Goal: Information Seeking & Learning: Learn about a topic

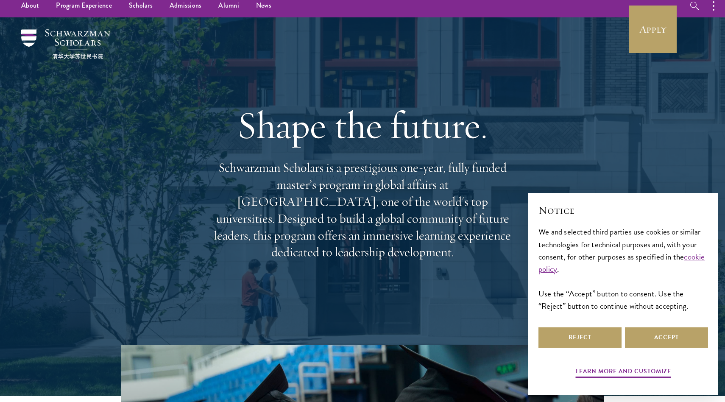
scroll to position [8, 0]
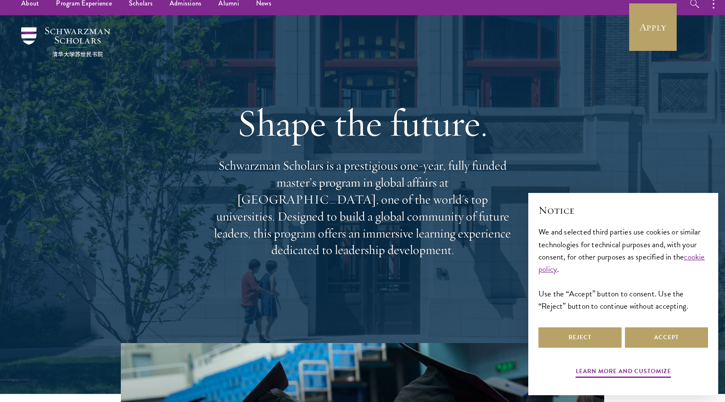
click at [576, 326] on div "Reject Accept" at bounding box center [624, 338] width 170 height 24
click at [591, 346] on button "Reject" at bounding box center [580, 338] width 83 height 20
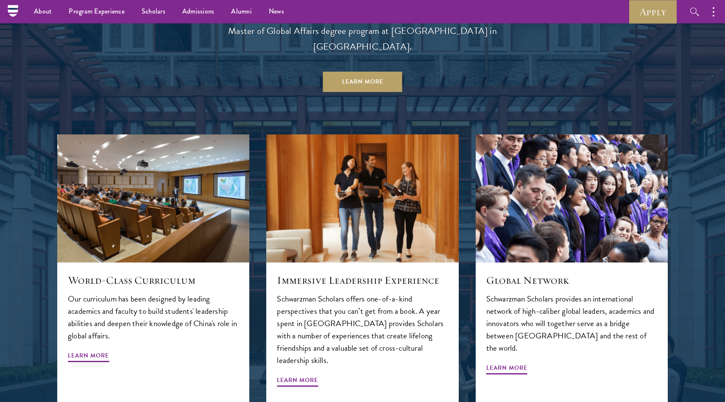
scroll to position [867, 0]
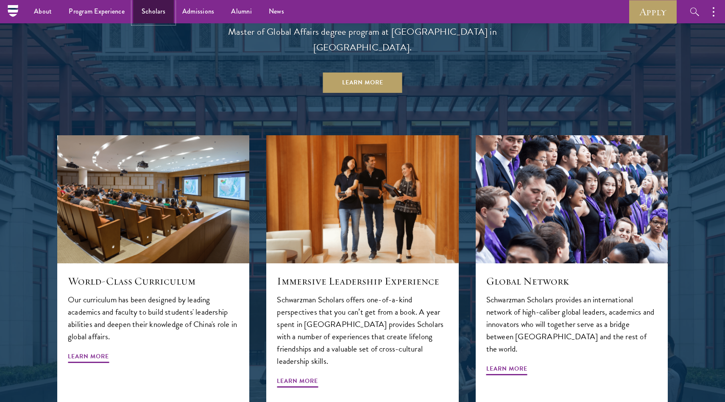
click at [147, 7] on link "Scholars" at bounding box center [153, 11] width 41 height 23
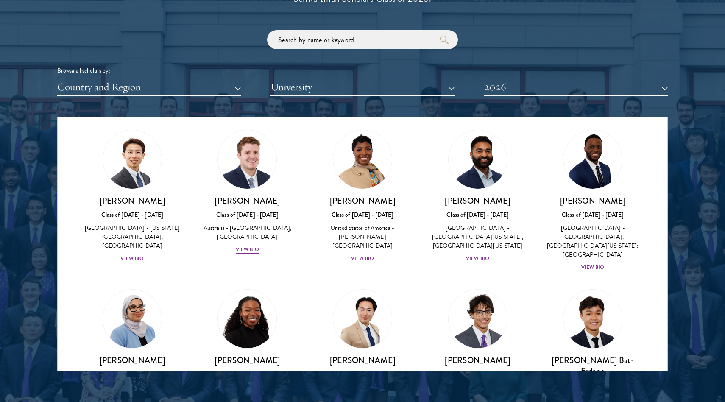
scroll to position [395, 0]
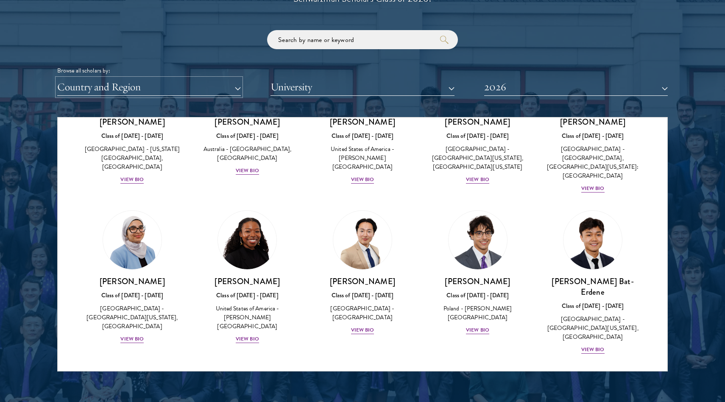
click at [169, 83] on button "Country and Region" at bounding box center [149, 86] width 184 height 17
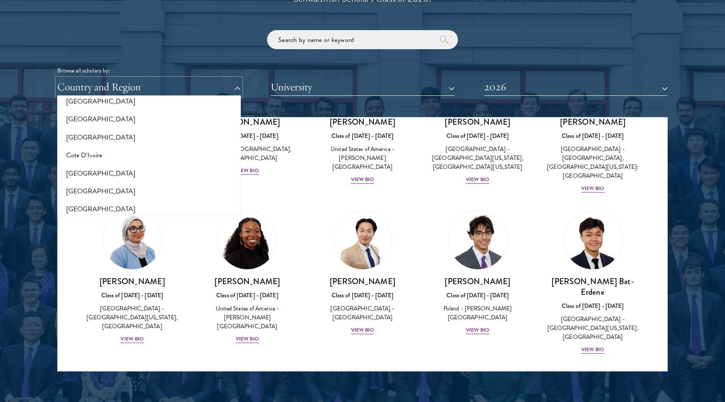
scroll to position [702, 0]
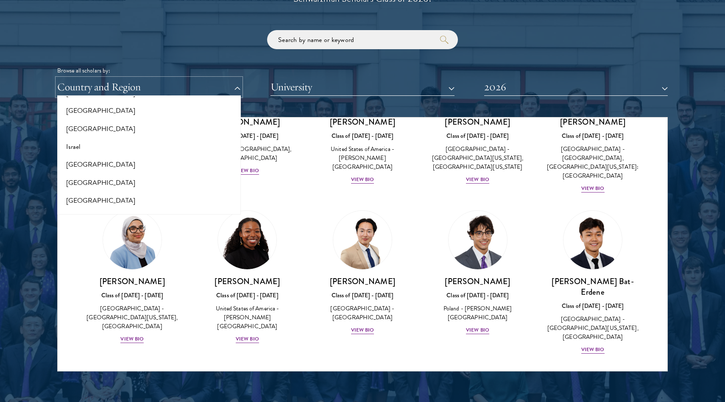
click at [111, 84] on button "Country and Region" at bounding box center [149, 86] width 184 height 17
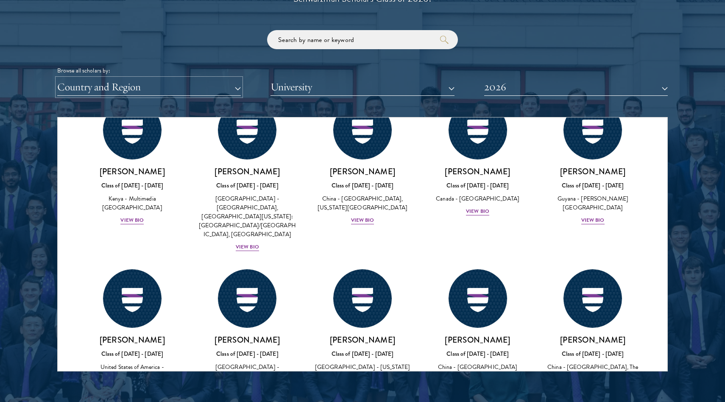
scroll to position [1336, 0]
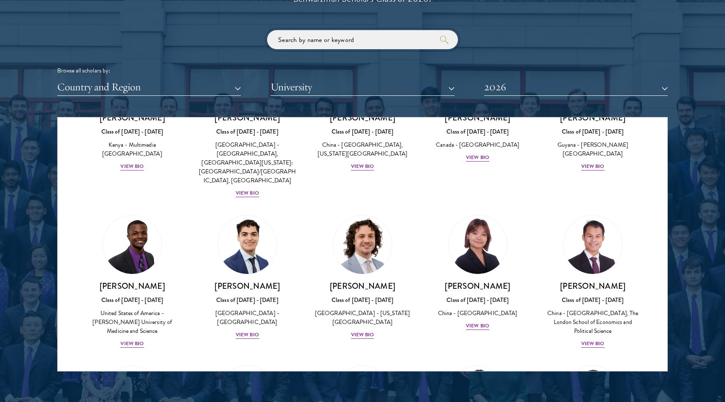
click at [344, 38] on input "search" at bounding box center [362, 39] width 191 height 19
type input "english"
click button "submit" at bounding box center [0, 0] width 0 height 0
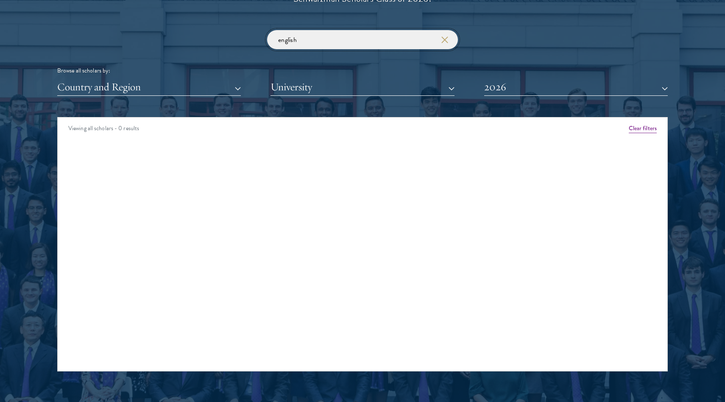
click at [349, 42] on input "english" at bounding box center [362, 39] width 191 height 19
click at [451, 46] on input "english" at bounding box center [362, 39] width 191 height 19
click at [449, 44] on input "english" at bounding box center [362, 39] width 191 height 19
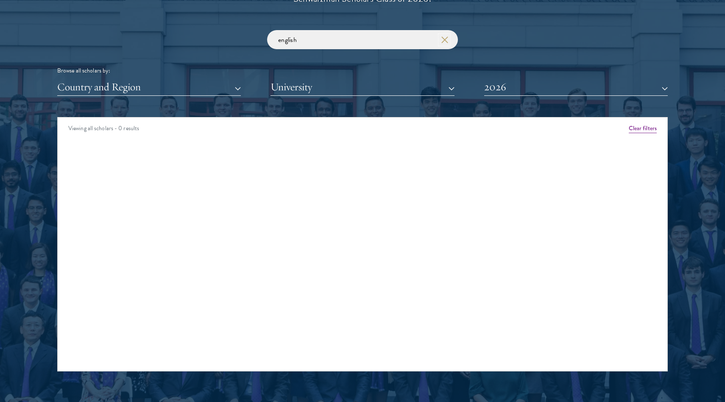
click at [442, 37] on icon "button" at bounding box center [445, 39] width 7 height 7
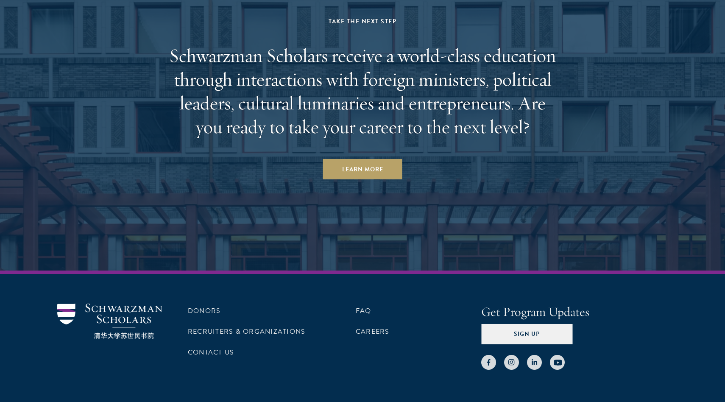
scroll to position [2623, 0]
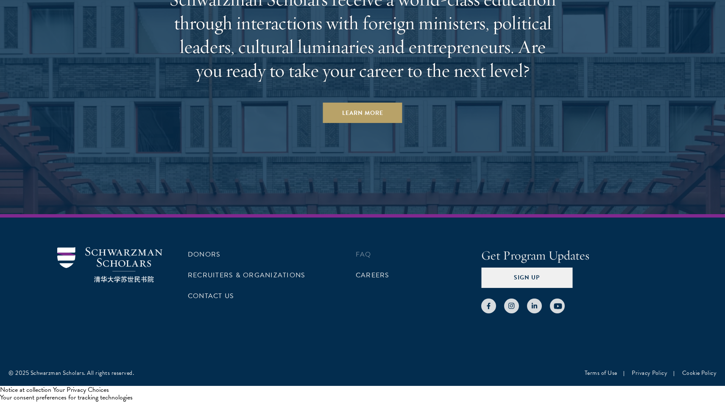
click at [375, 257] on li "FAQ" at bounding box center [419, 254] width 126 height 14
click at [370, 257] on link "FAQ" at bounding box center [364, 254] width 16 height 10
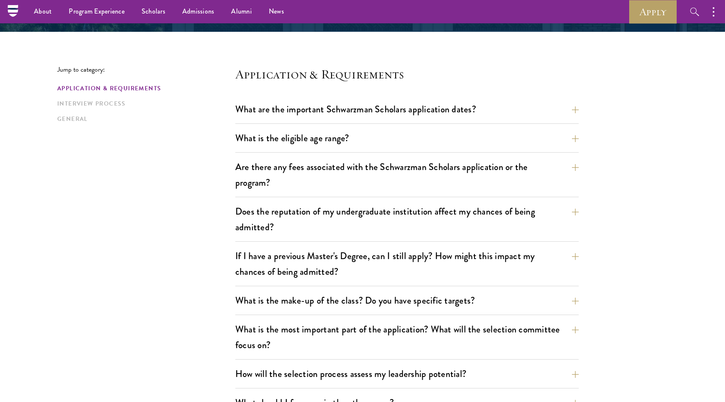
scroll to position [187, 0]
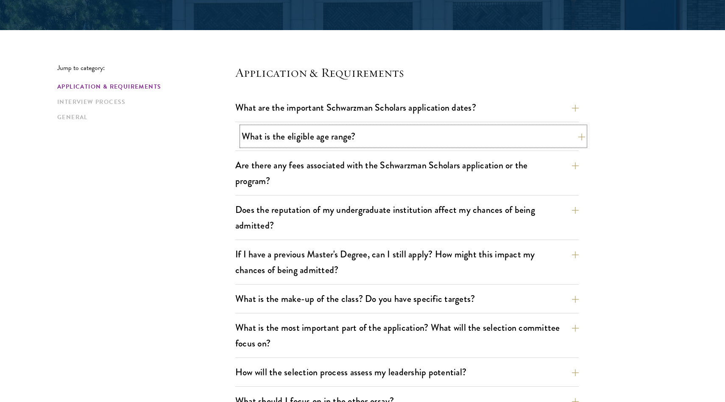
click at [359, 139] on button "What is the eligible age range?" at bounding box center [414, 136] width 344 height 19
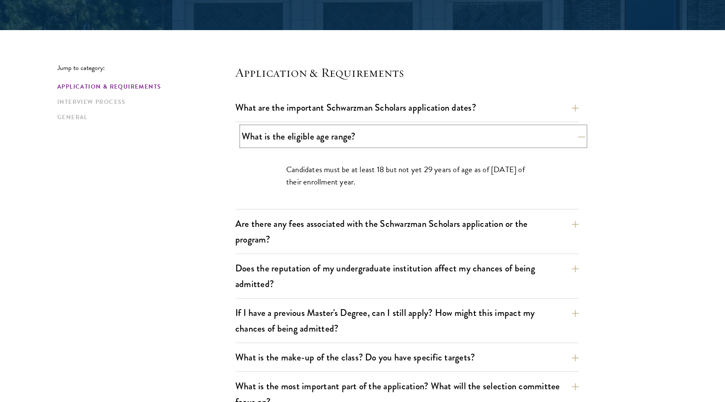
click at [359, 139] on button "What is the eligible age range?" at bounding box center [414, 136] width 344 height 19
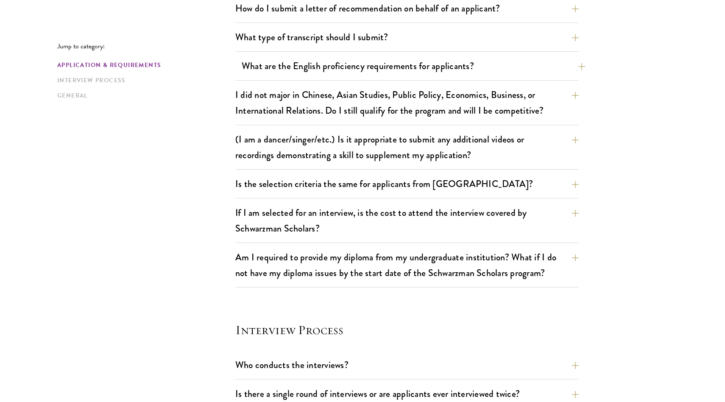
scroll to position [667, 0]
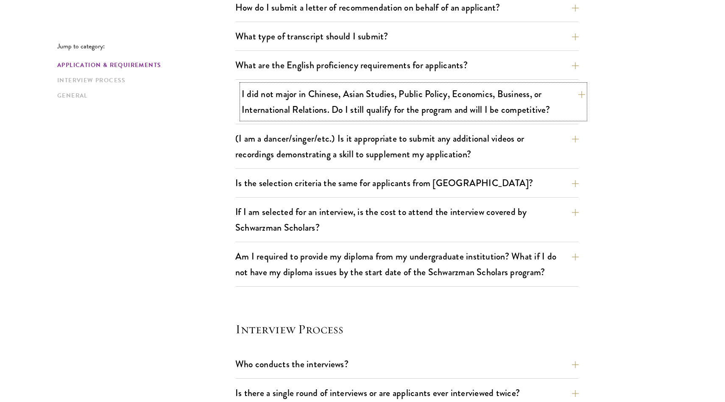
click at [448, 115] on button "I did not major in Chinese, Asian Studies, Public Policy, Economics, Business, …" at bounding box center [414, 101] width 344 height 35
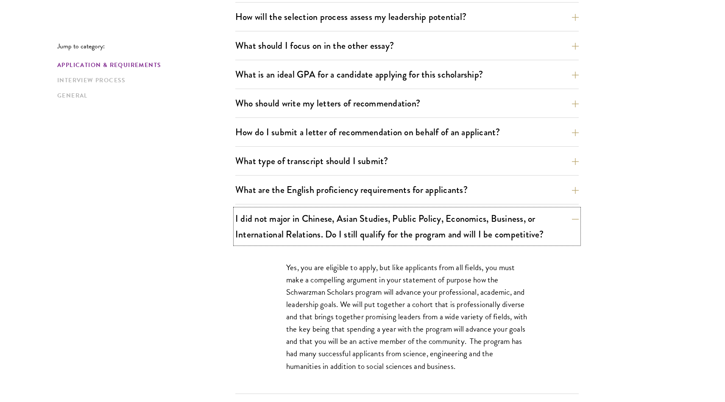
scroll to position [619, 0]
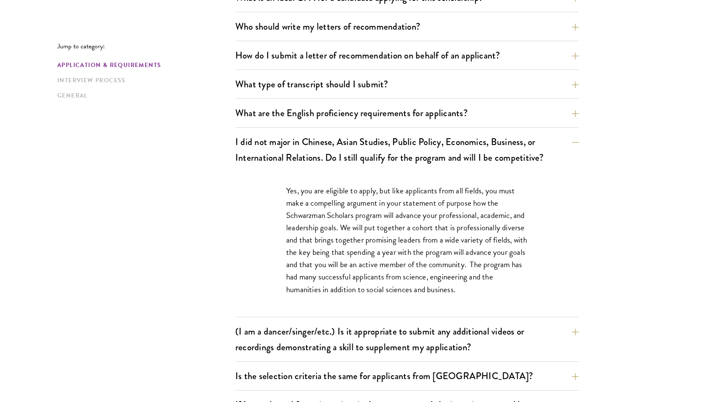
click at [166, 123] on div "Jump to category: Application & Requirements Interview Process General Applicat…" at bounding box center [362, 368] width 611 height 1473
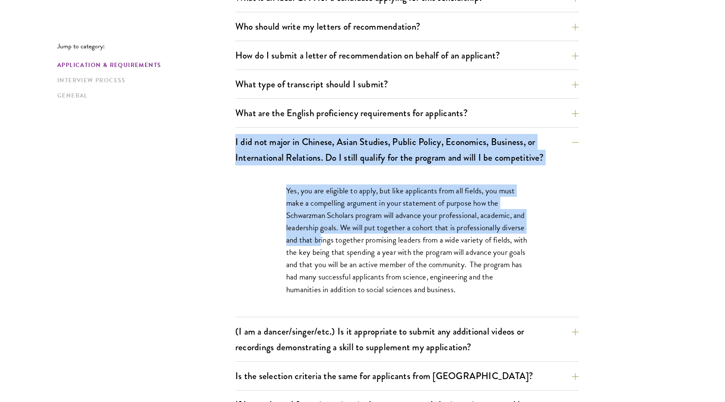
drag, startPoint x: 182, startPoint y: 131, endPoint x: 345, endPoint y: 240, distance: 196.0
click at [345, 240] on div "Jump to category: Application & Requirements Interview Process General Applicat…" at bounding box center [362, 368] width 611 height 1473
click at [345, 240] on p "Yes, you are eligible to apply, but like applicants from all fields, you must m…" at bounding box center [407, 240] width 242 height 111
drag, startPoint x: 345, startPoint y: 240, endPoint x: 150, endPoint y: 134, distance: 221.3
click at [150, 134] on div "Jump to category: Application & Requirements Interview Process General Applicat…" at bounding box center [362, 368] width 611 height 1473
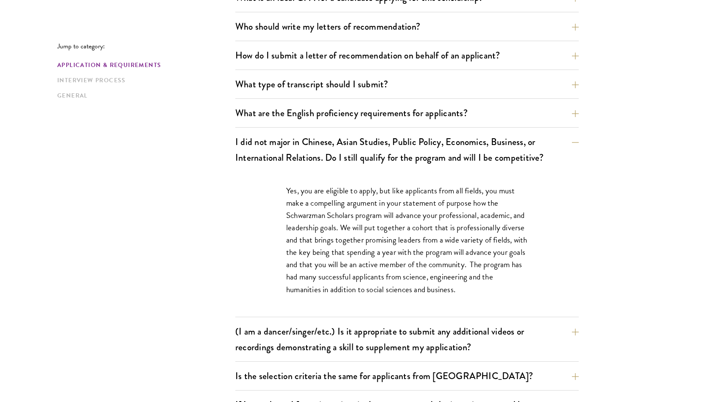
click at [395, 260] on p "Yes, you are eligible to apply, but like applicants from all fields, you must m…" at bounding box center [407, 240] width 242 height 111
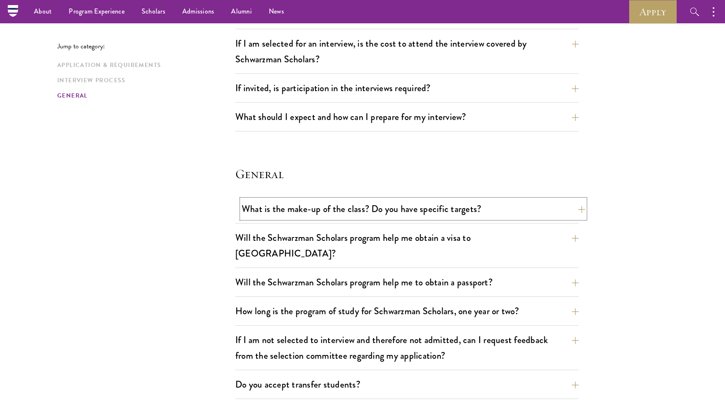
click at [400, 212] on button "What is the make-up of the class? Do you have specific targets?" at bounding box center [414, 208] width 344 height 19
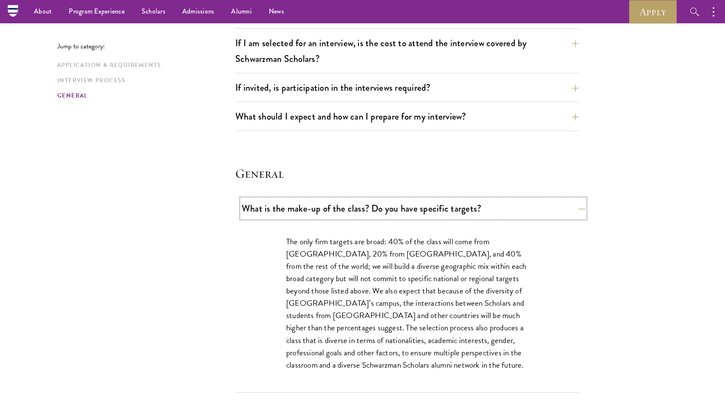
scroll to position [1090, 0]
click at [400, 213] on button "What is the make-up of the class? Do you have specific targets?" at bounding box center [414, 208] width 344 height 19
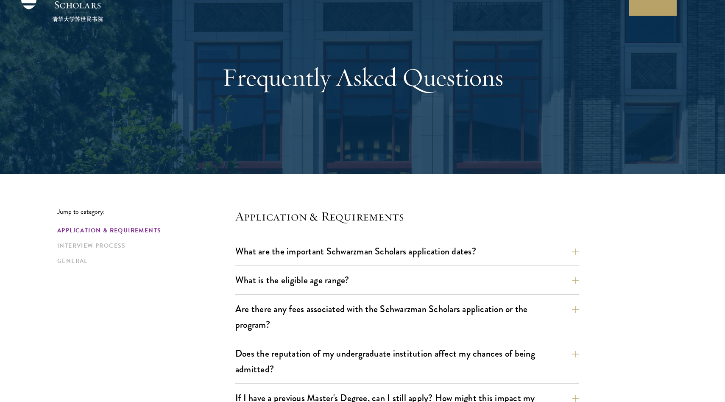
scroll to position [0, 0]
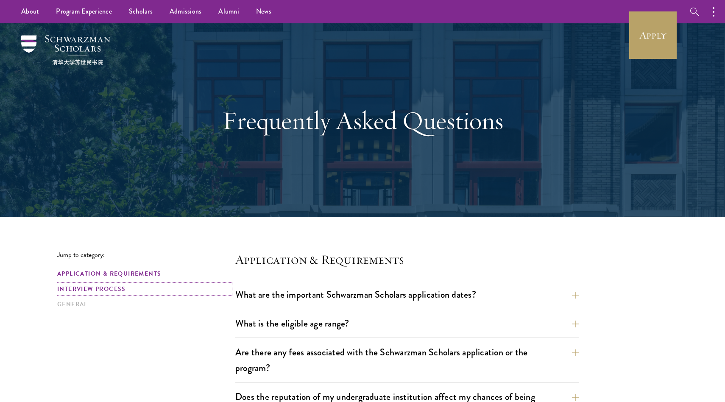
click at [83, 293] on link "Interview Process" at bounding box center [143, 289] width 173 height 9
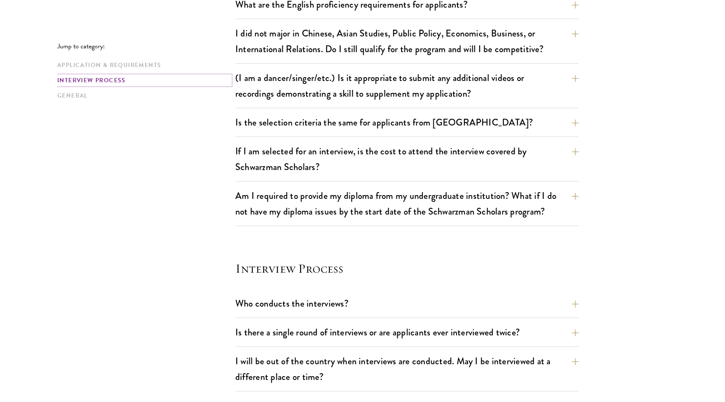
scroll to position [946, 0]
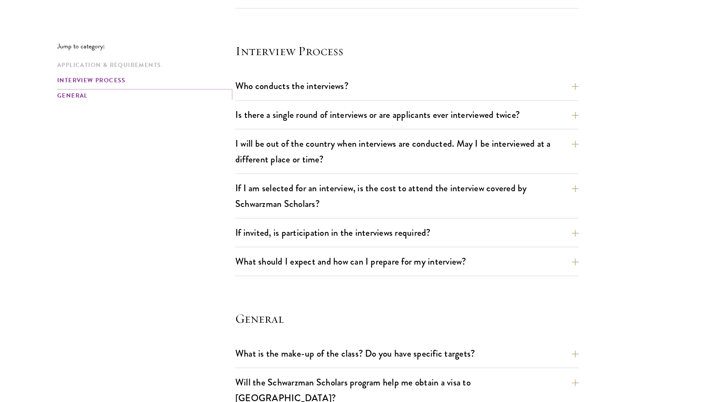
click at [70, 97] on link "General" at bounding box center [143, 95] width 173 height 9
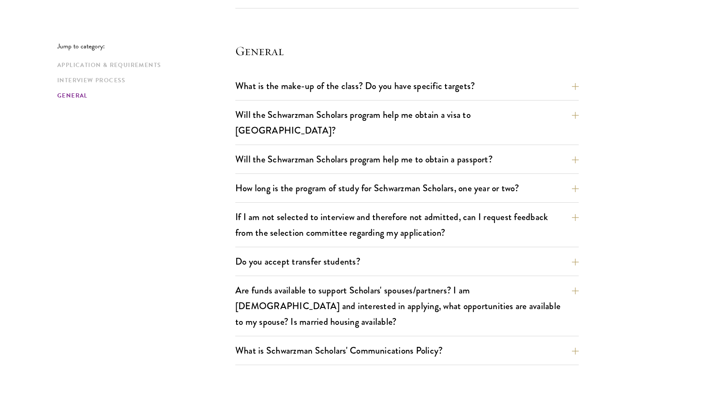
click at [102, 59] on div "Jump to category: Application & Requirements Interview Process General" at bounding box center [146, 71] width 178 height 58
click at [98, 63] on link "Application & Requirements" at bounding box center [143, 65] width 173 height 9
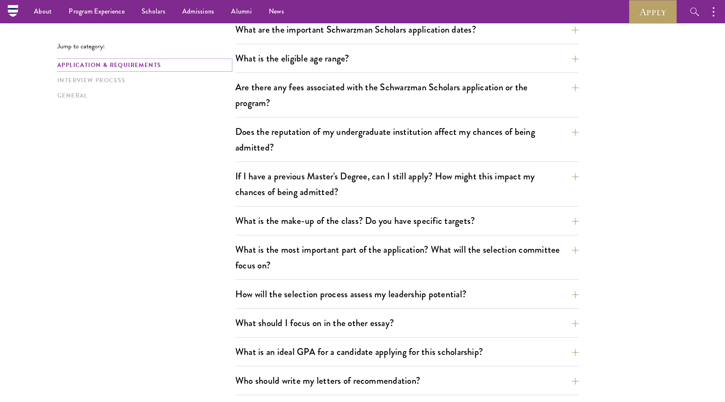
scroll to position [209, 0]
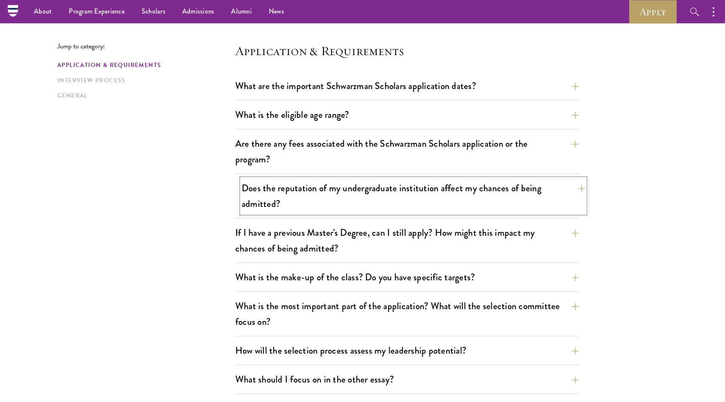
click at [380, 194] on button "Does the reputation of my undergraduate institution affect my chances of being …" at bounding box center [414, 196] width 344 height 35
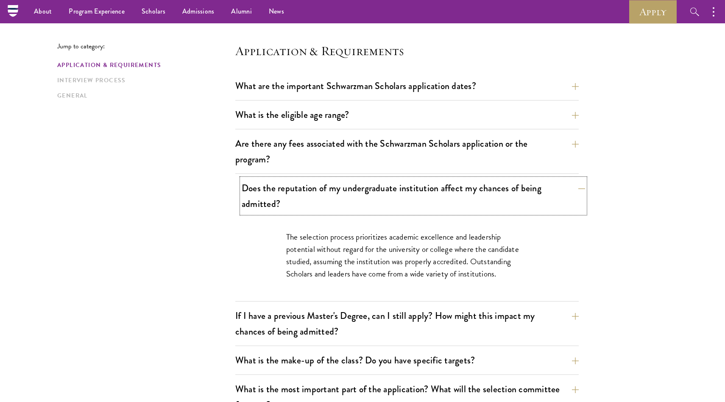
click at [380, 194] on button "Does the reputation of my undergraduate institution affect my chances of being …" at bounding box center [414, 196] width 344 height 35
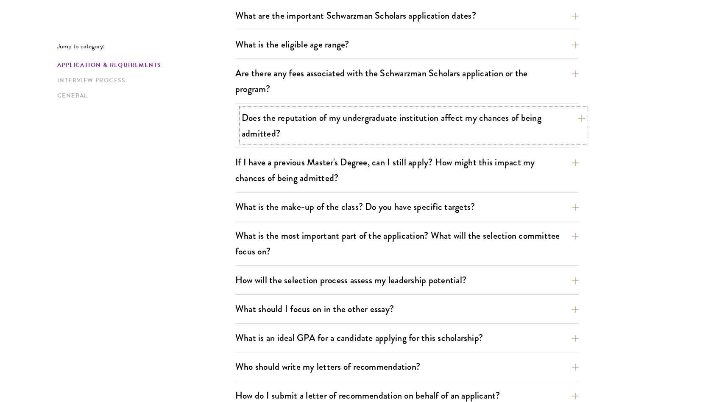
scroll to position [296, 0]
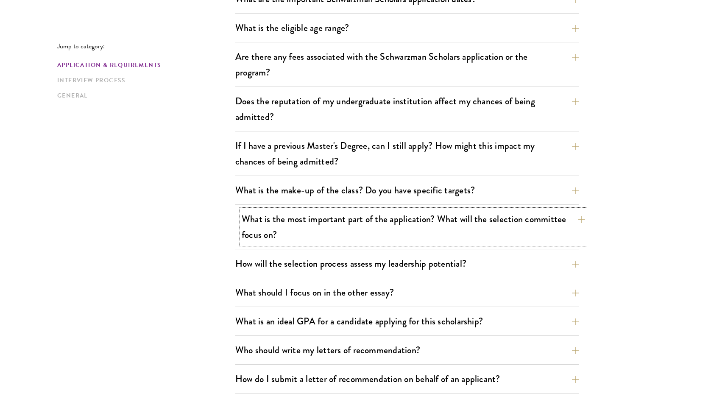
click at [370, 222] on button "What is the most important part of the application? What will the selection com…" at bounding box center [414, 227] width 344 height 35
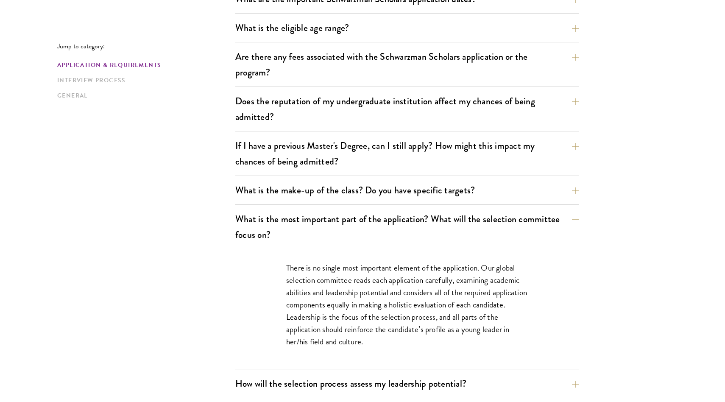
click at [342, 286] on p "There is no single most important element of the application. Our global select…" at bounding box center [407, 305] width 242 height 86
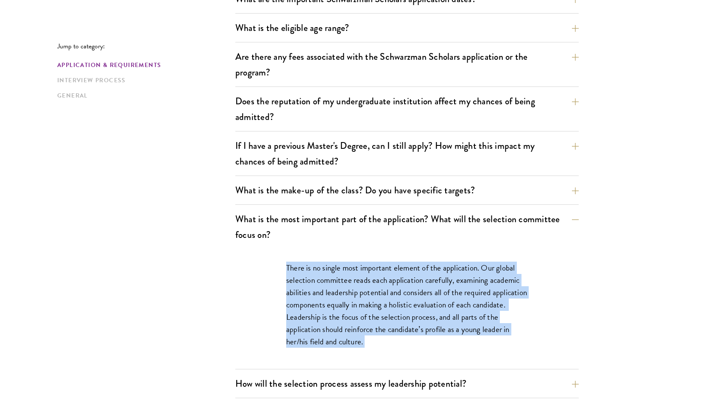
click at [342, 286] on p "There is no single most important element of the application. Our global select…" at bounding box center [407, 305] width 242 height 86
click at [345, 233] on button "What is the most important part of the application? What will the selection com…" at bounding box center [414, 227] width 344 height 35
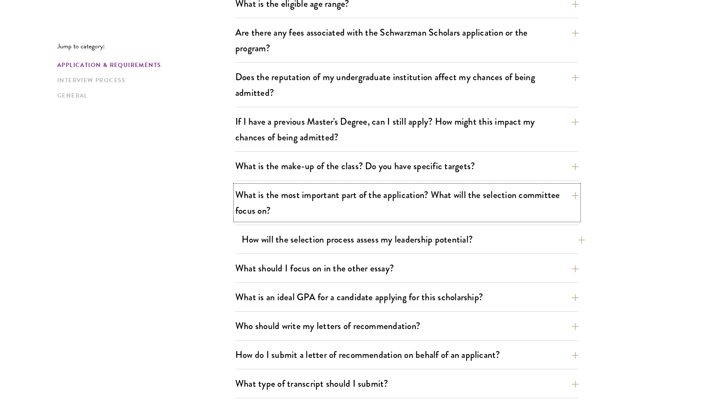
scroll to position [320, 0]
click at [344, 235] on button "How will the selection process assess my leadership potential?" at bounding box center [414, 239] width 344 height 19
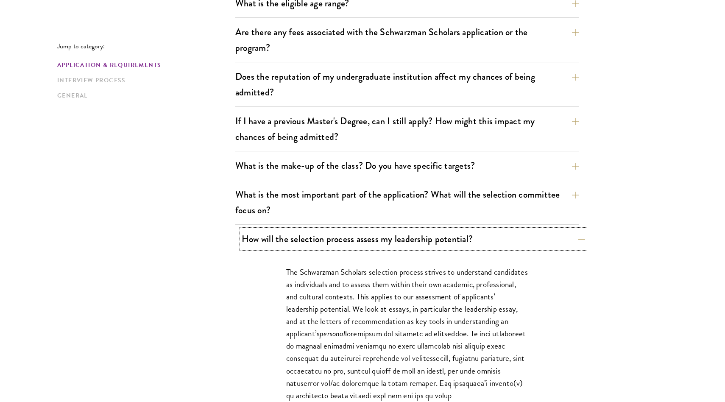
click at [344, 235] on button "How will the selection process assess my leadership potential?" at bounding box center [414, 239] width 344 height 19
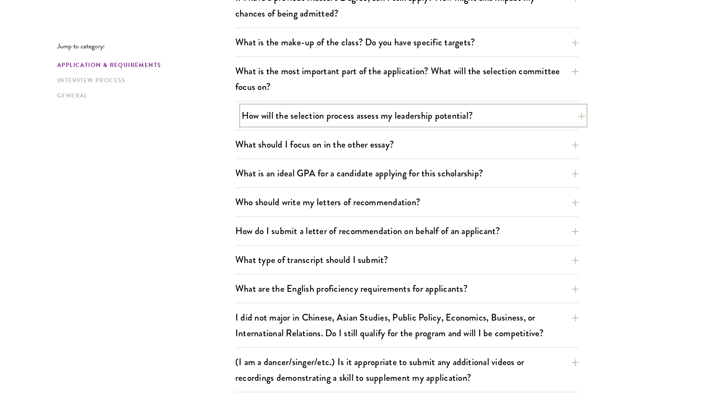
scroll to position [457, 0]
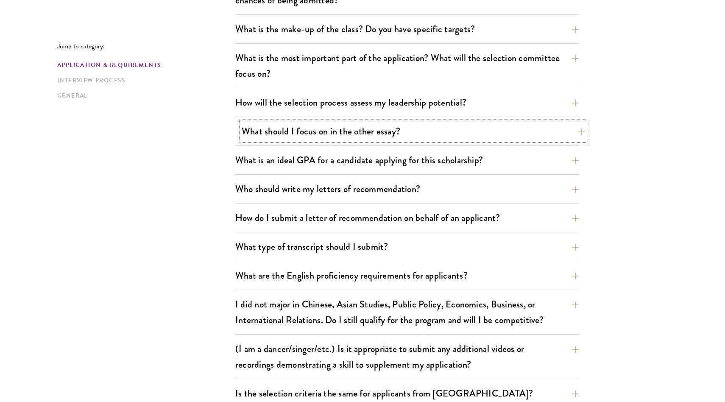
click at [315, 139] on button "What should I focus on in the other essay?" at bounding box center [414, 131] width 344 height 19
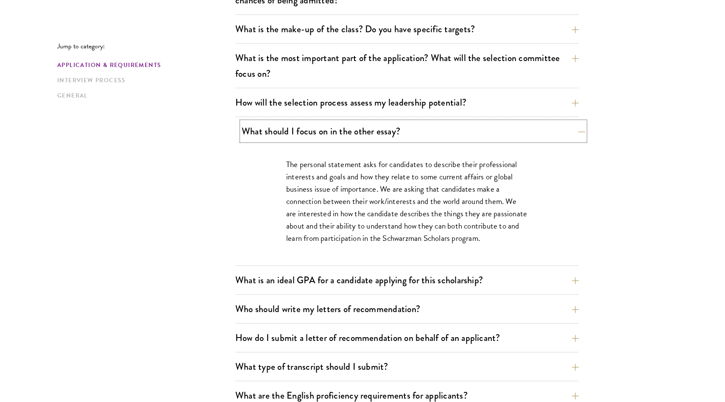
click at [315, 139] on button "What should I focus on in the other essay?" at bounding box center [414, 131] width 344 height 19
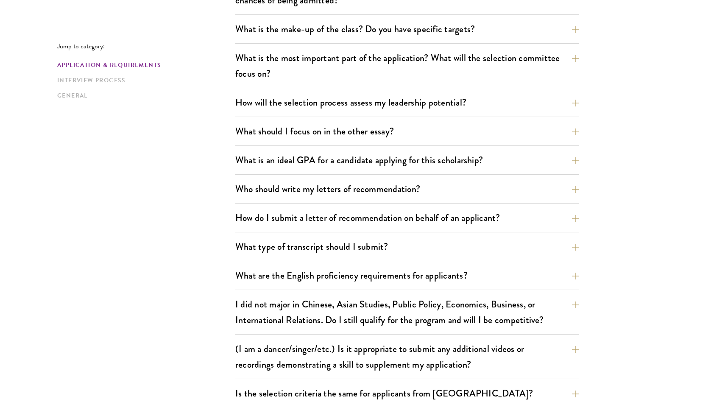
click at [314, 148] on div "What are the important Schwarzman Scholars application dates? Applicants who ho…" at bounding box center [407, 162] width 344 height 669
click at [314, 153] on button "What is an ideal GPA for a candidate applying for this scholarship?" at bounding box center [414, 160] width 344 height 19
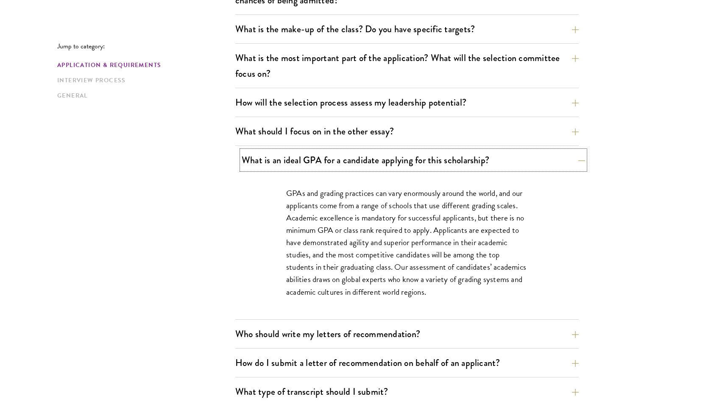
click at [314, 153] on button "What is an ideal GPA for a candidate applying for this scholarship?" at bounding box center [414, 160] width 344 height 19
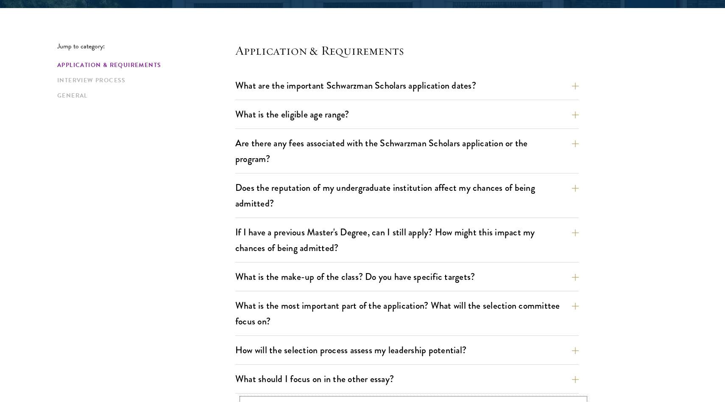
scroll to position [0, 0]
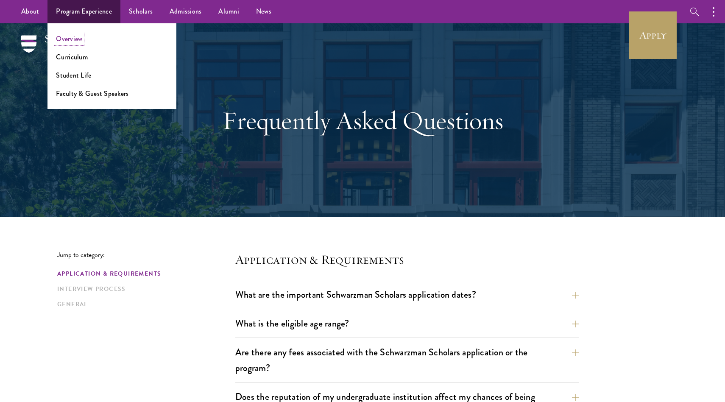
click at [75, 37] on link "Overview" at bounding box center [69, 39] width 26 height 10
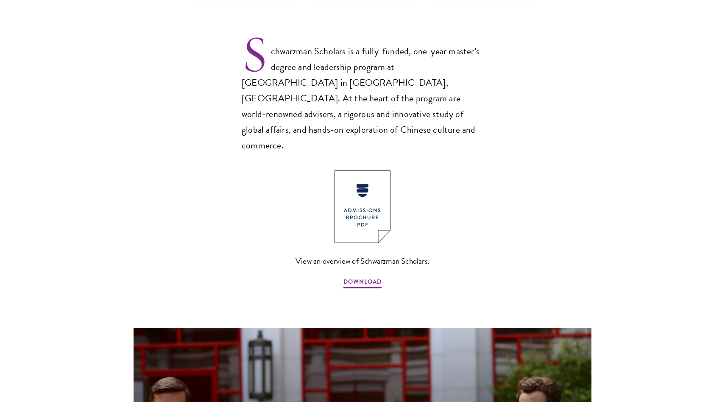
scroll to position [722, 0]
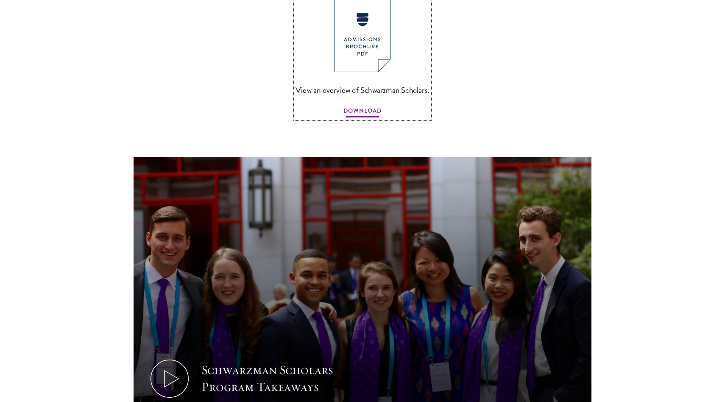
click at [372, 106] on span "DOWNLOAD" at bounding box center [363, 112] width 38 height 13
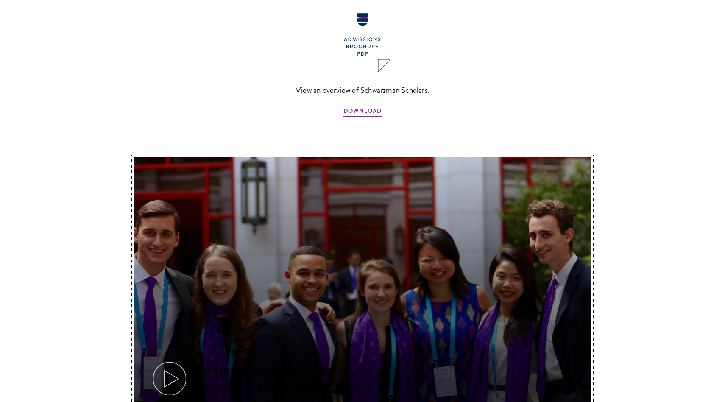
click at [172, 360] on icon at bounding box center [170, 379] width 38 height 38
